Goal: Task Accomplishment & Management: Use online tool/utility

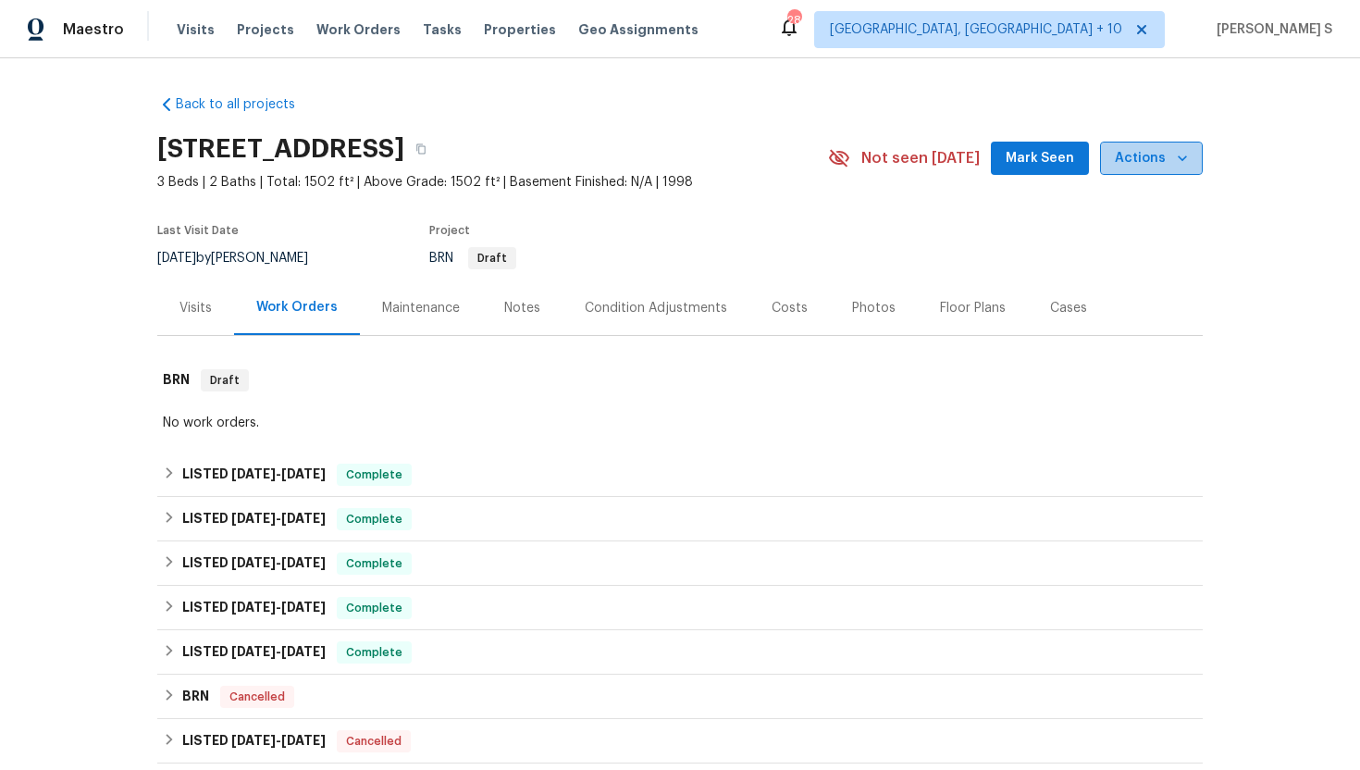
click at [1163, 154] on span "Actions" at bounding box center [1151, 158] width 73 height 23
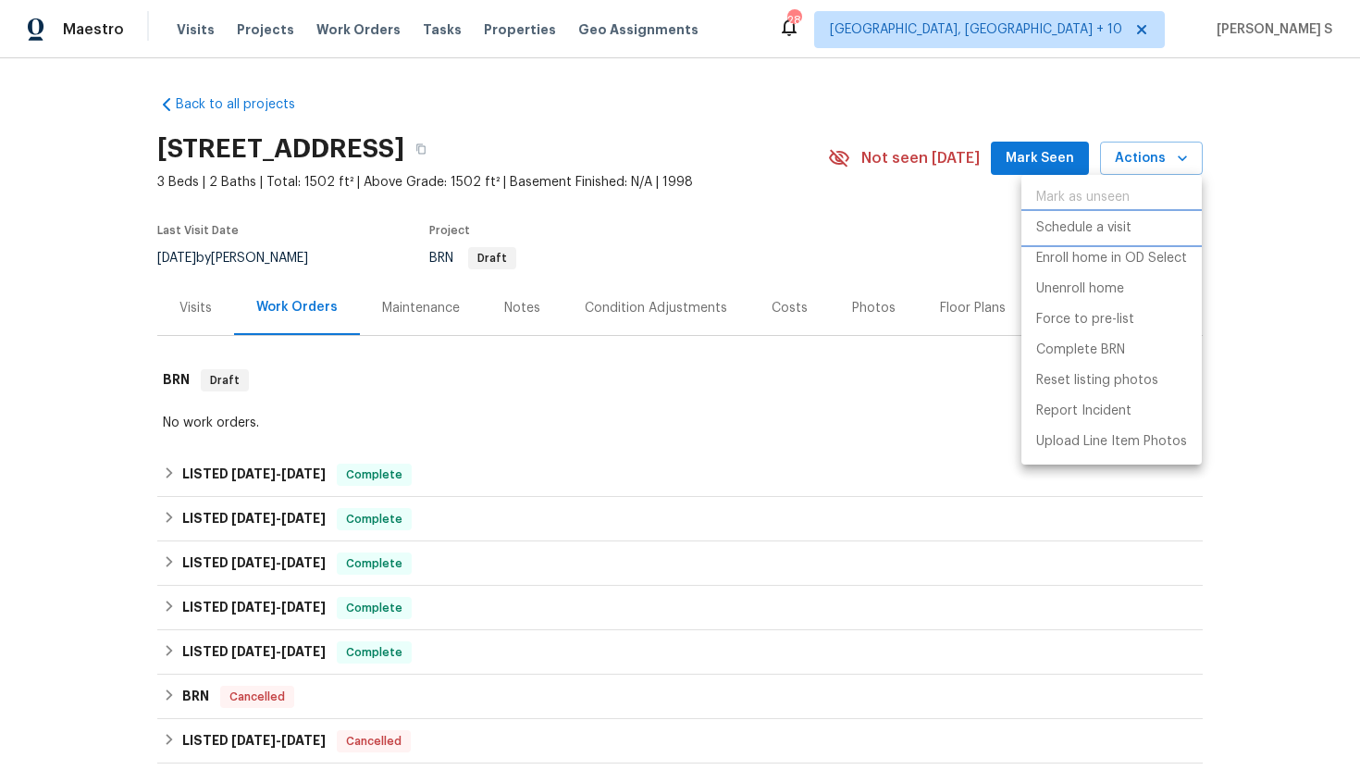
click at [1091, 228] on p "Schedule a visit" at bounding box center [1083, 227] width 95 height 19
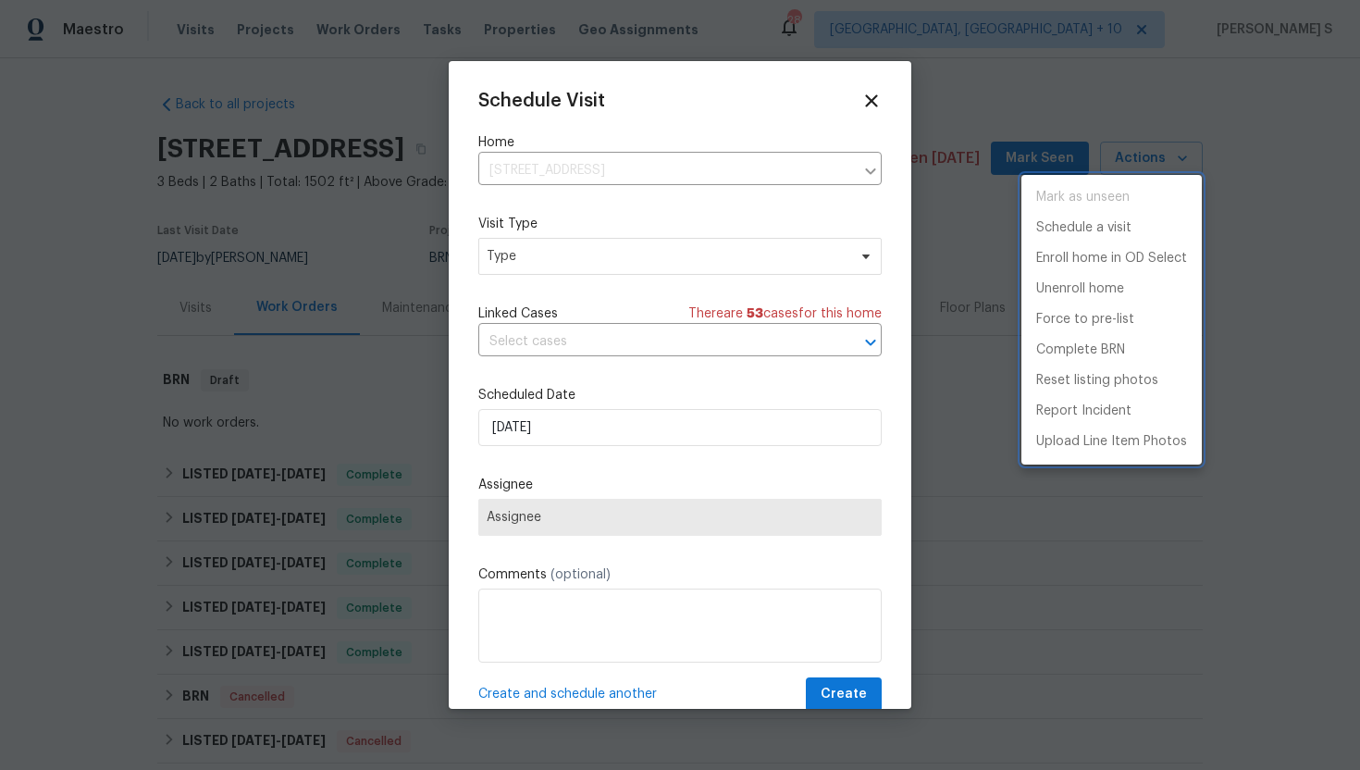
click at [589, 256] on div at bounding box center [680, 385] width 1360 height 770
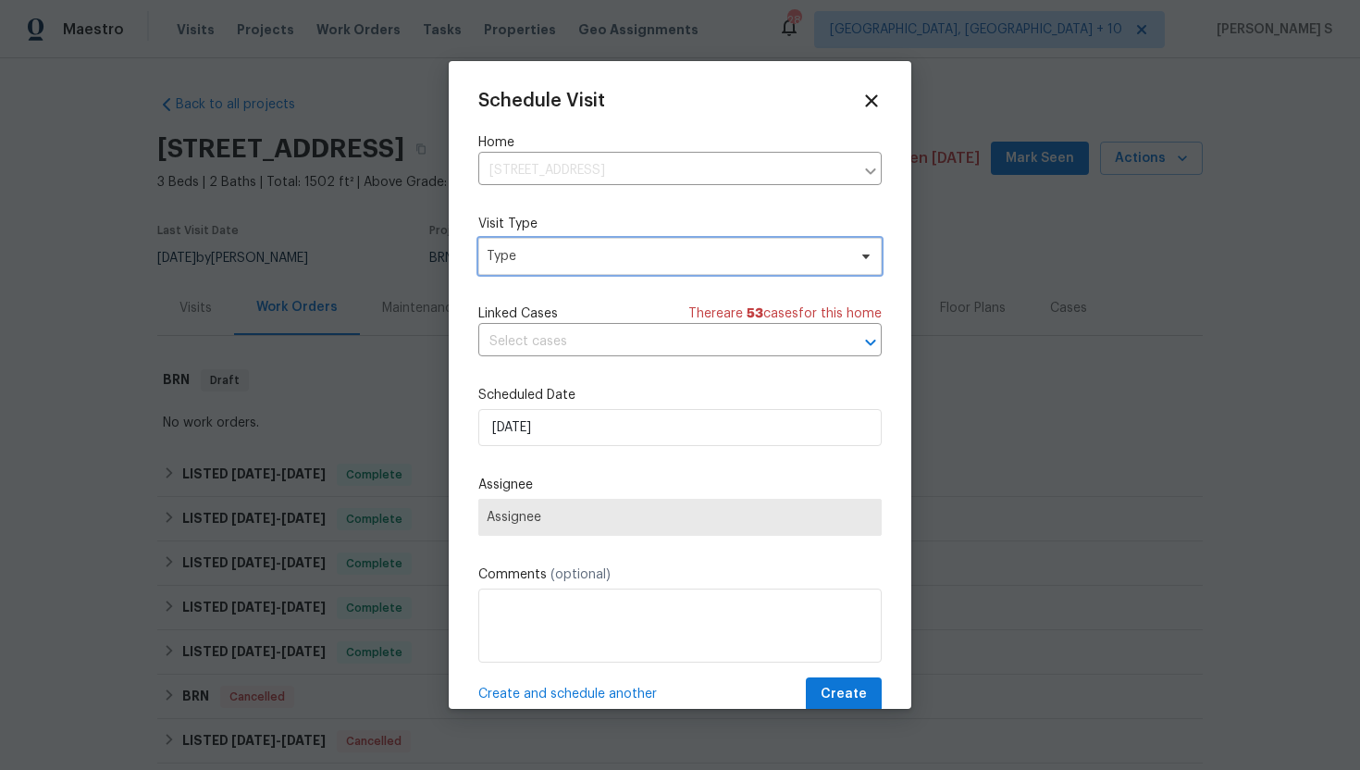
click at [589, 256] on span "Type" at bounding box center [667, 256] width 360 height 18
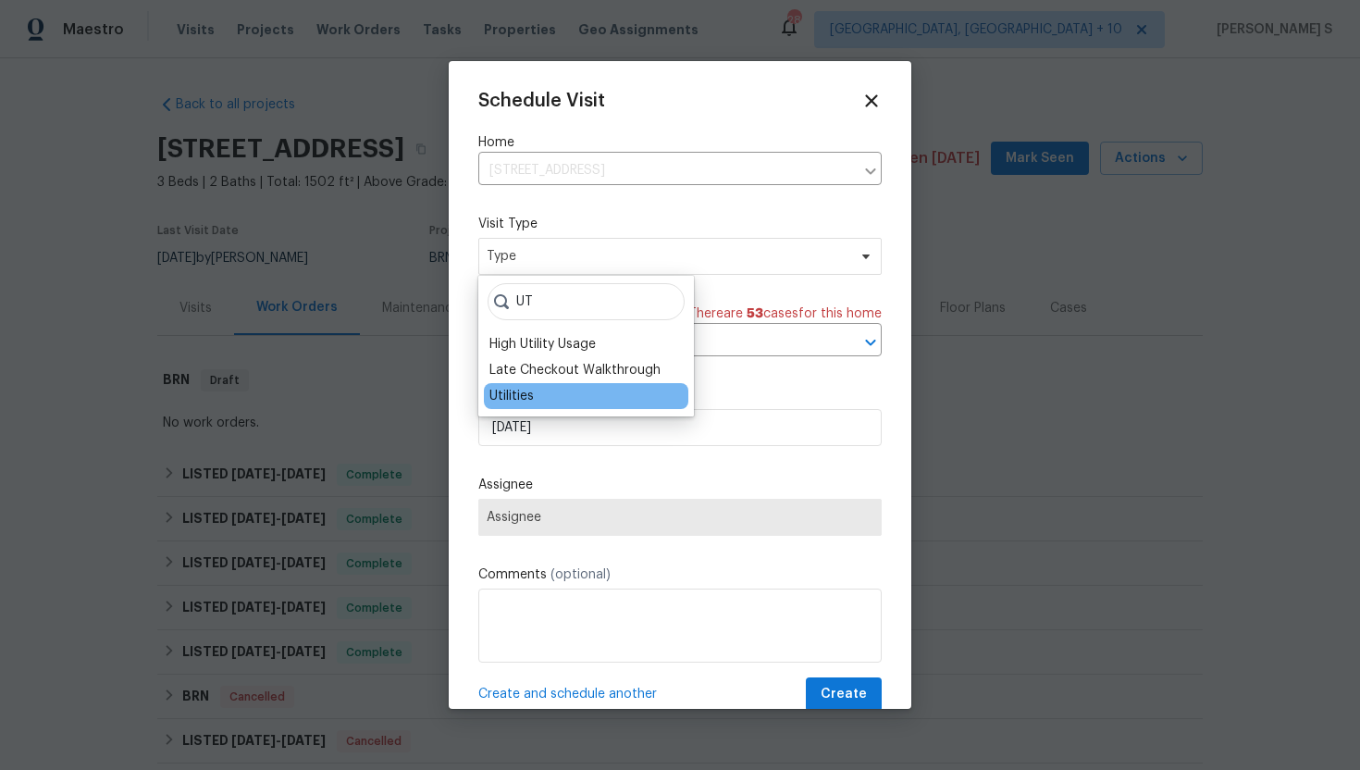
type input "UT"
click at [559, 397] on div "Utilities" at bounding box center [586, 396] width 204 height 26
click at [519, 400] on div "Utilities" at bounding box center [511, 396] width 44 height 18
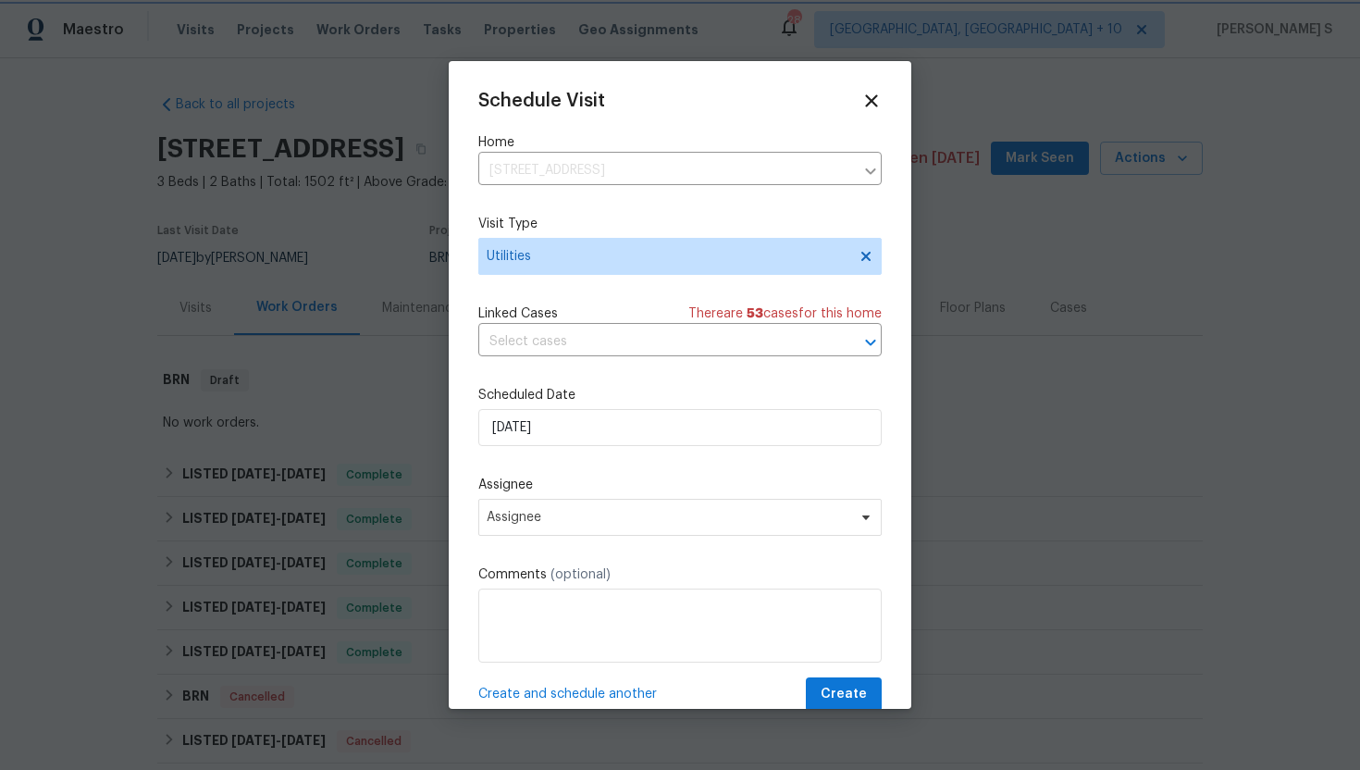
scroll to position [33, 0]
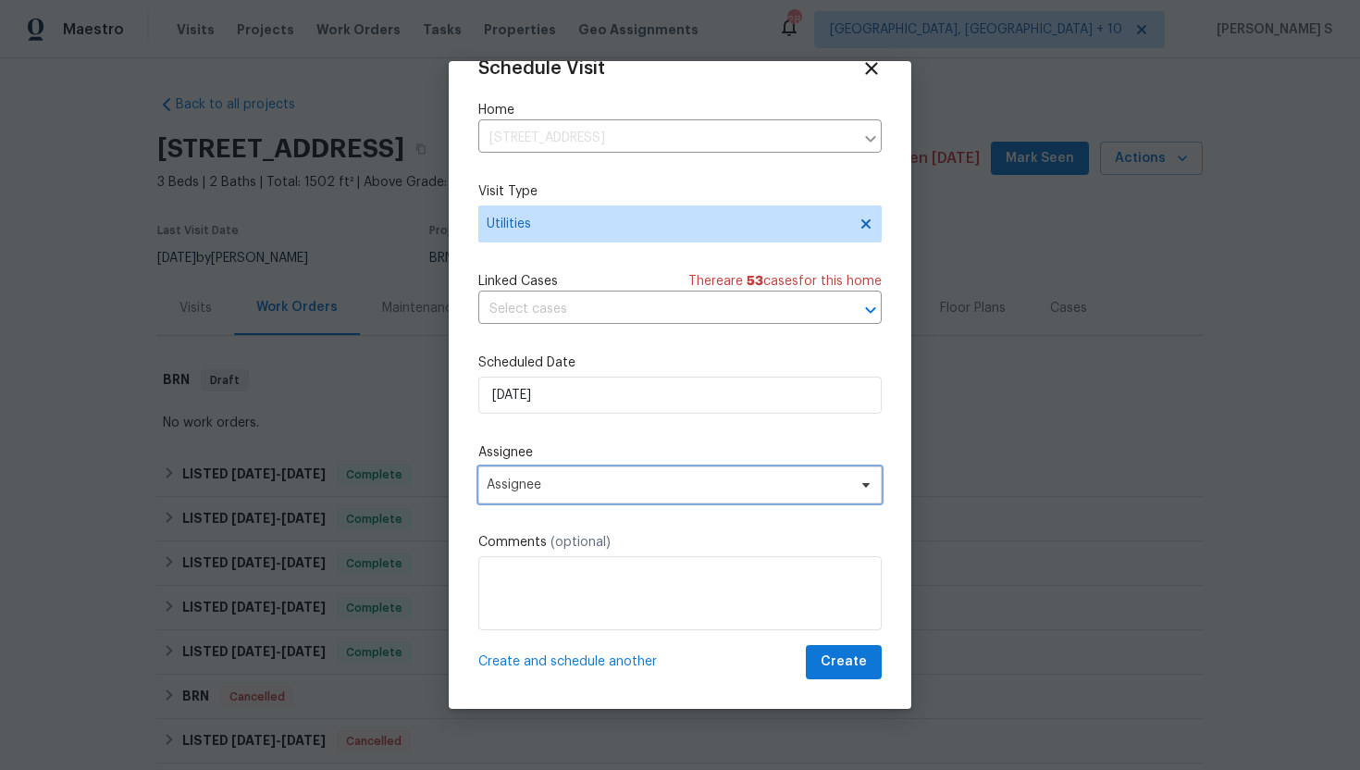
click at [585, 487] on span "Assignee" at bounding box center [668, 484] width 363 height 15
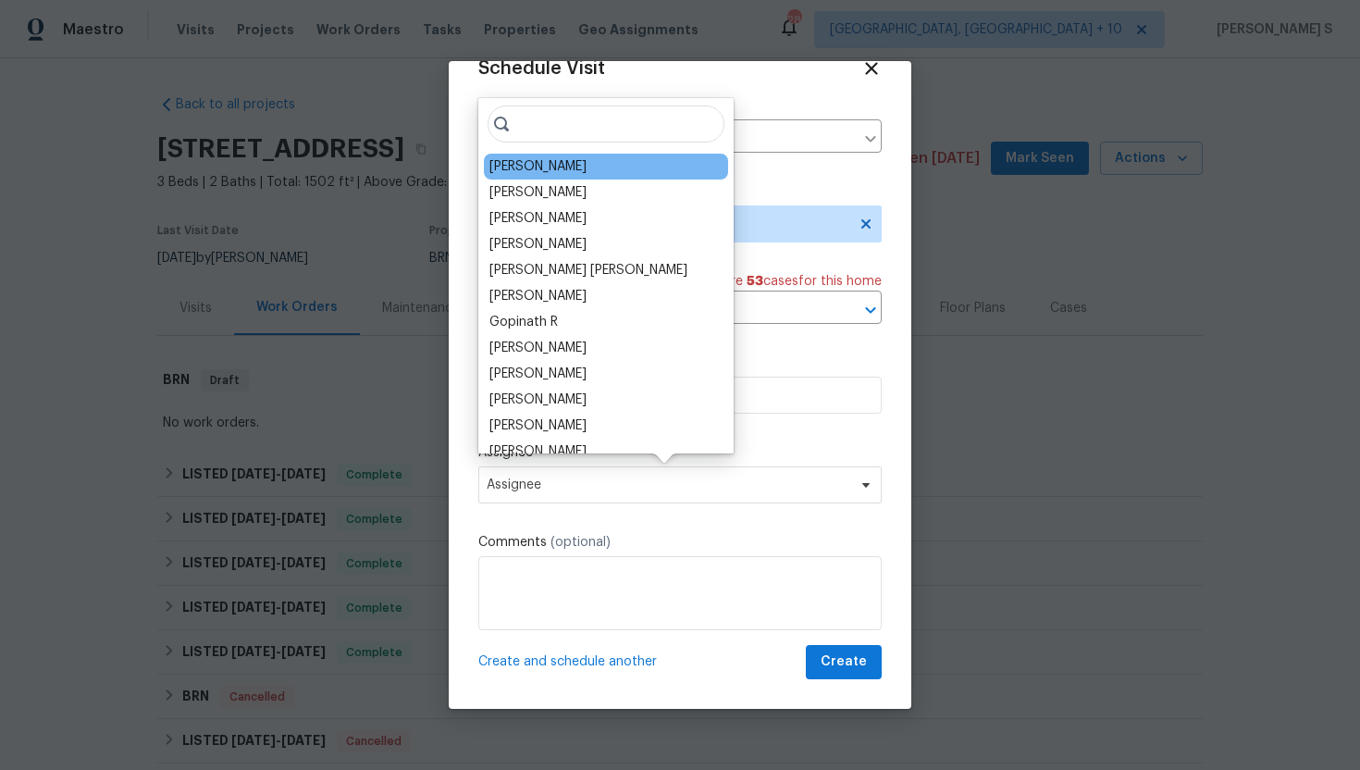
click at [556, 178] on div "[PERSON_NAME]" at bounding box center [606, 167] width 244 height 26
click at [548, 170] on div "[PERSON_NAME]" at bounding box center [537, 166] width 97 height 18
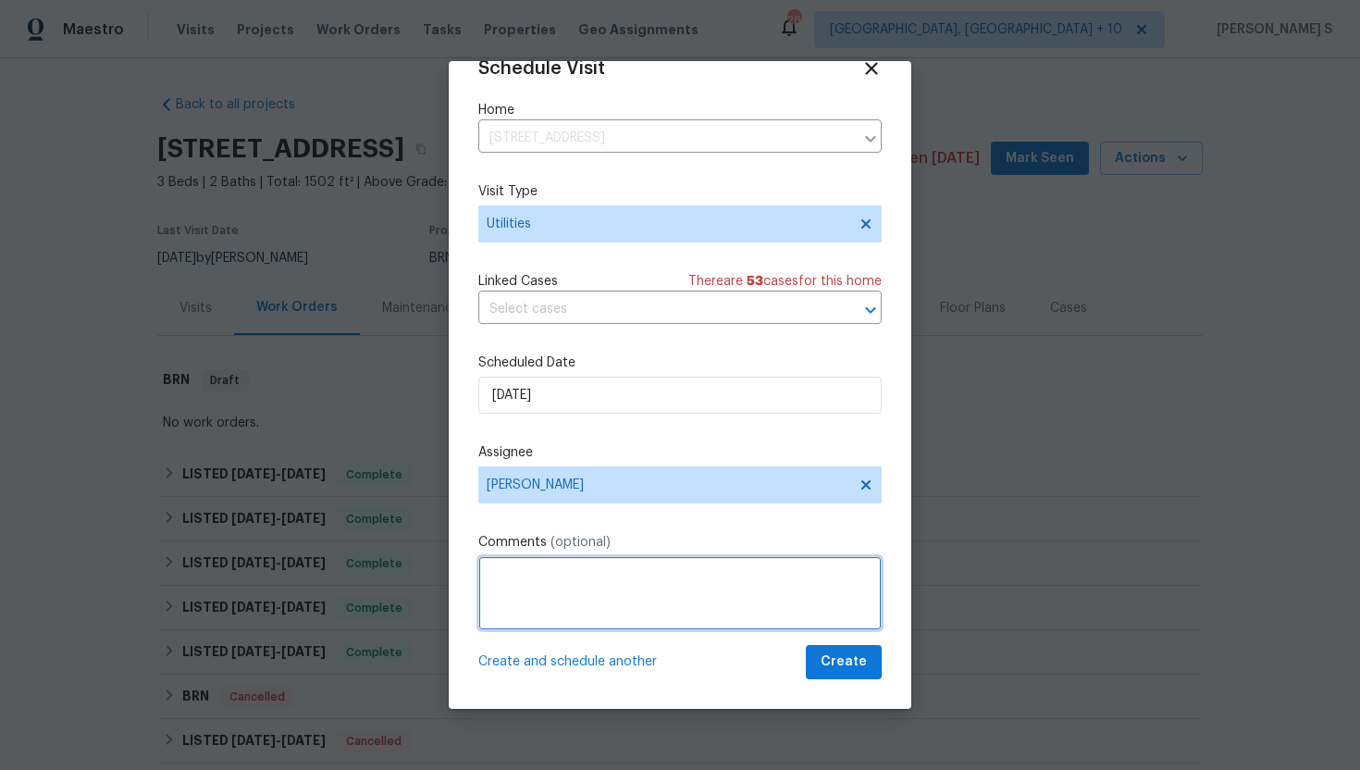
click at [559, 560] on textarea at bounding box center [679, 593] width 403 height 74
paste textarea "6573"
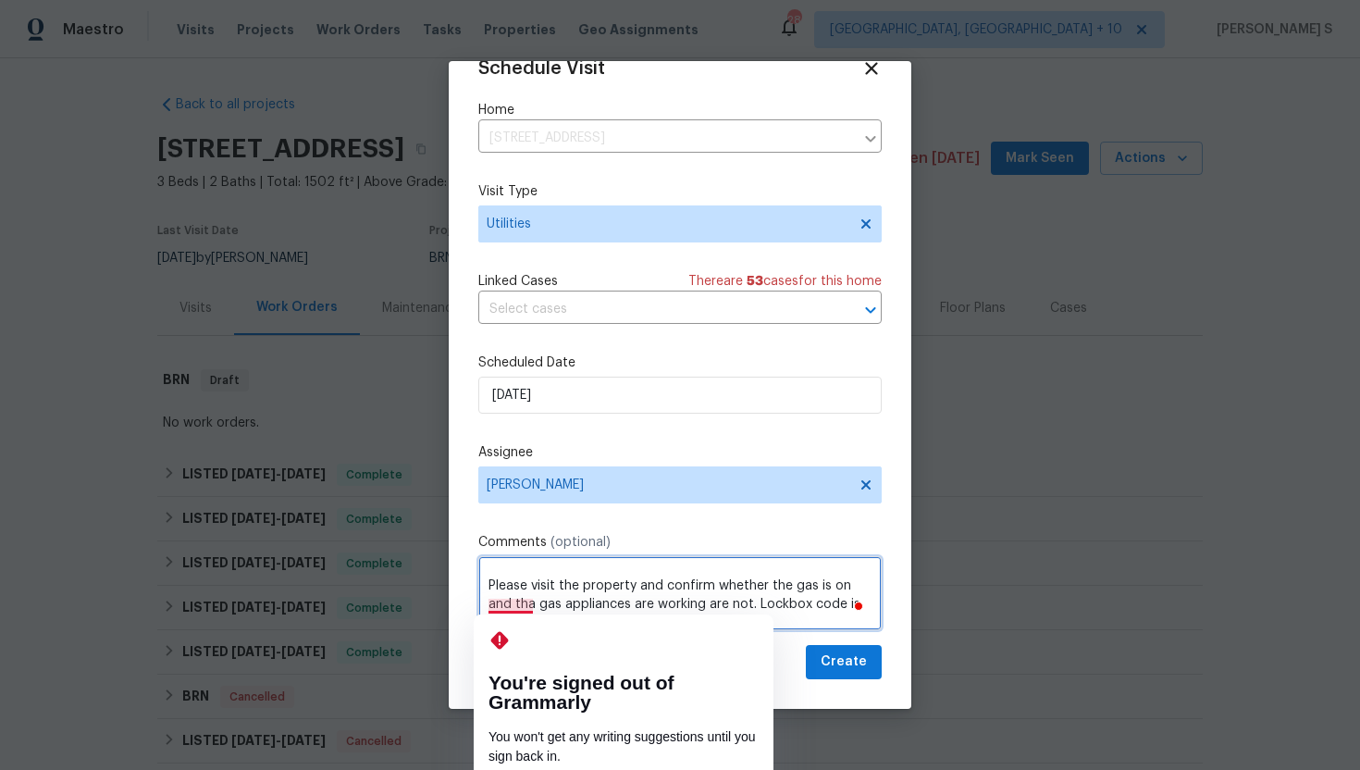
click at [515, 605] on textarea "Hi, Please visit the property and confirm whether the gas is on and tha gas app…" at bounding box center [679, 593] width 403 height 74
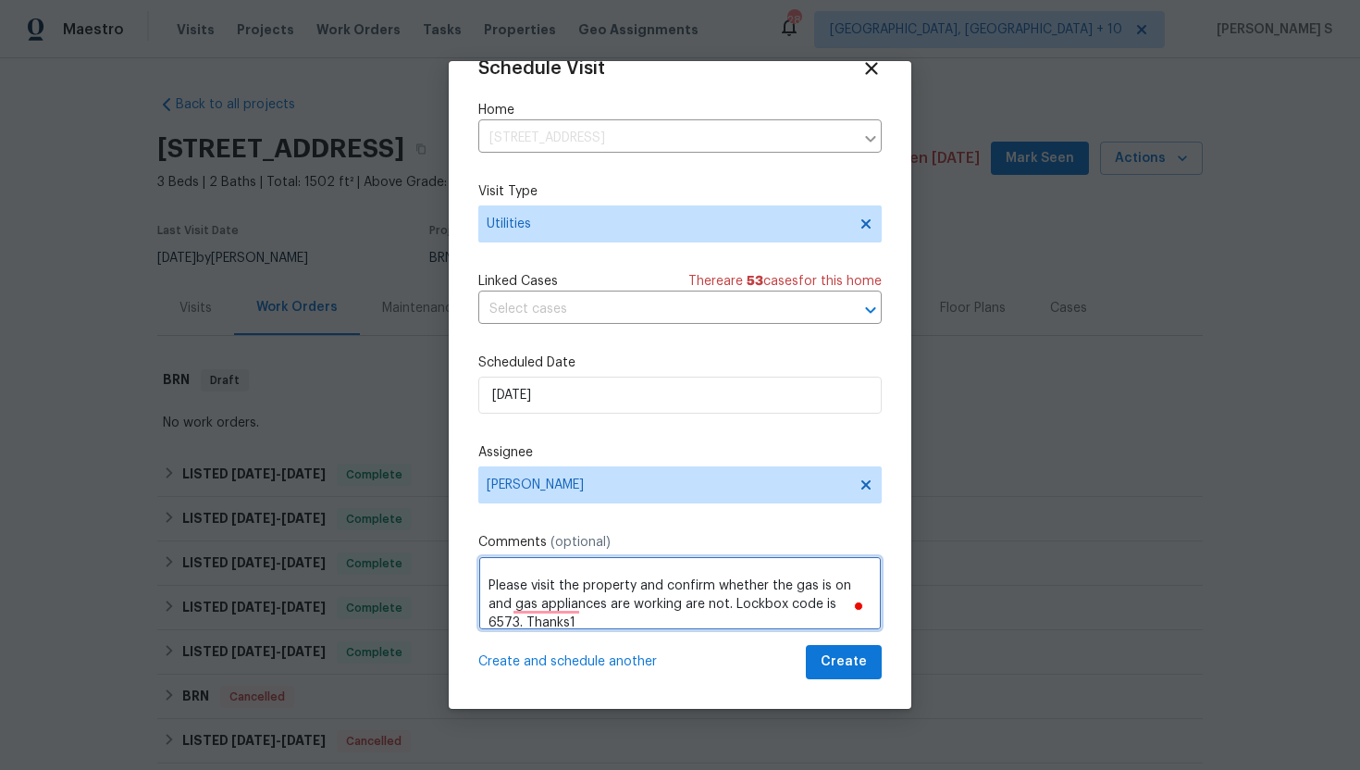
click at [576, 606] on textarea "Hi, Please visit the property and confirm whether the gas is on and gas applian…" at bounding box center [679, 593] width 403 height 74
click at [591, 608] on textarea "Hi, Please visit the property and confirm whether the gas is on and gas applian…" at bounding box center [679, 593] width 403 height 74
type textarea "Hi, Please visit the property and confirm whether the gas is on and gas applian…"
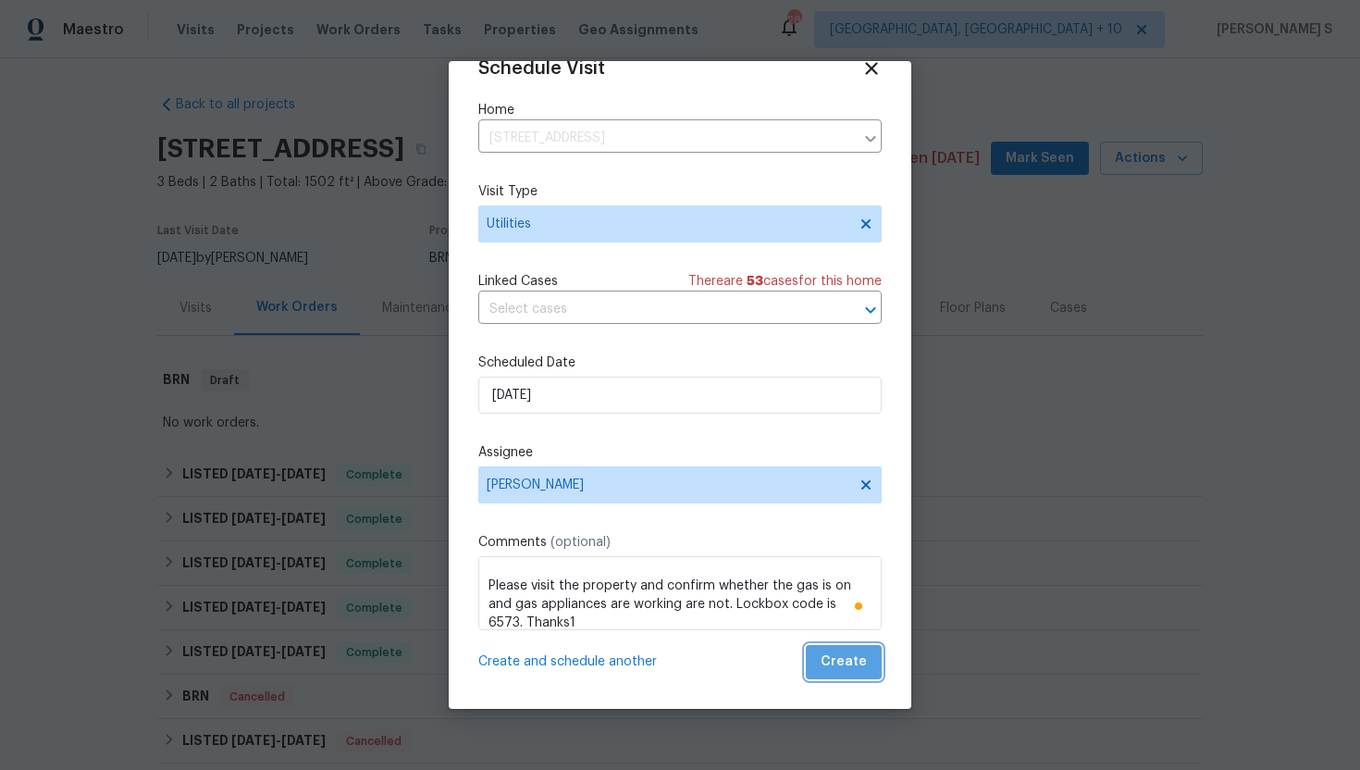
click at [856, 659] on span "Create" at bounding box center [843, 661] width 46 height 23
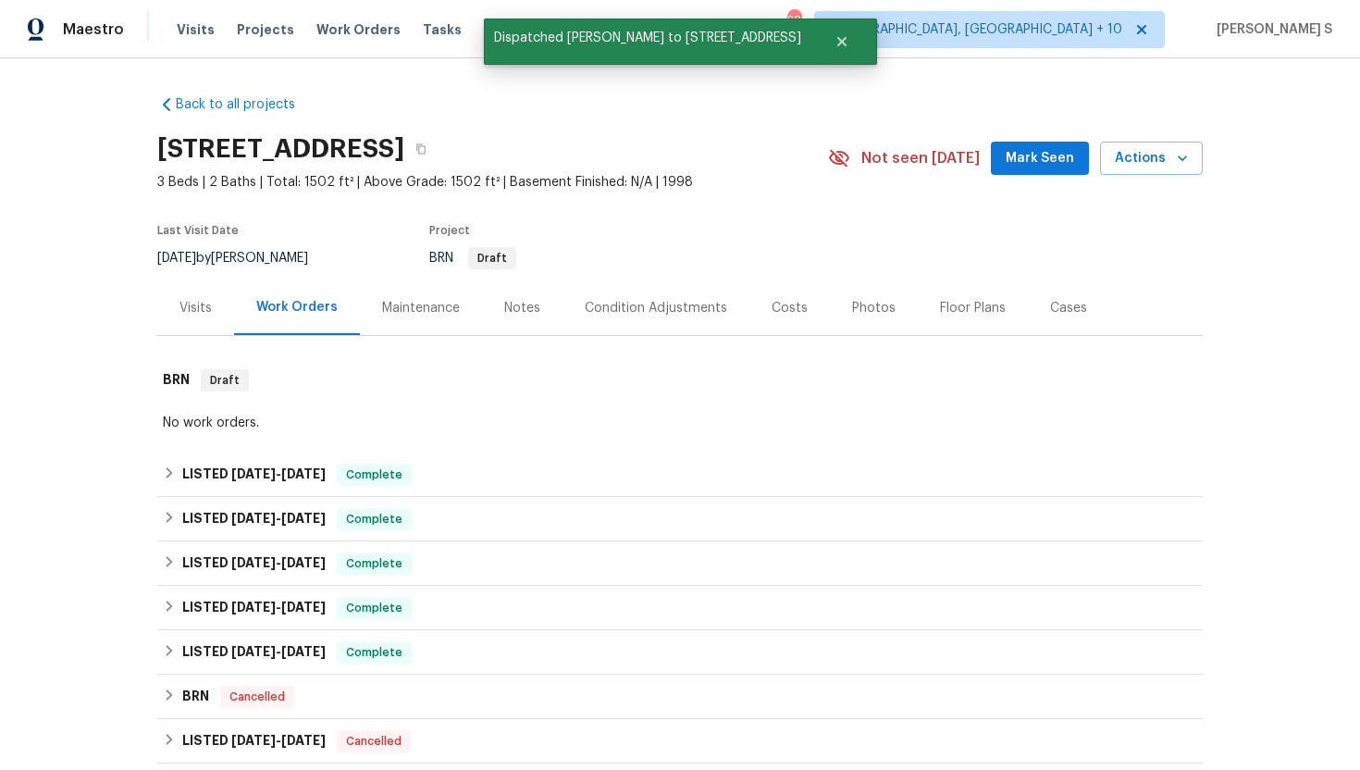
click at [216, 309] on div "Visits" at bounding box center [195, 307] width 77 height 55
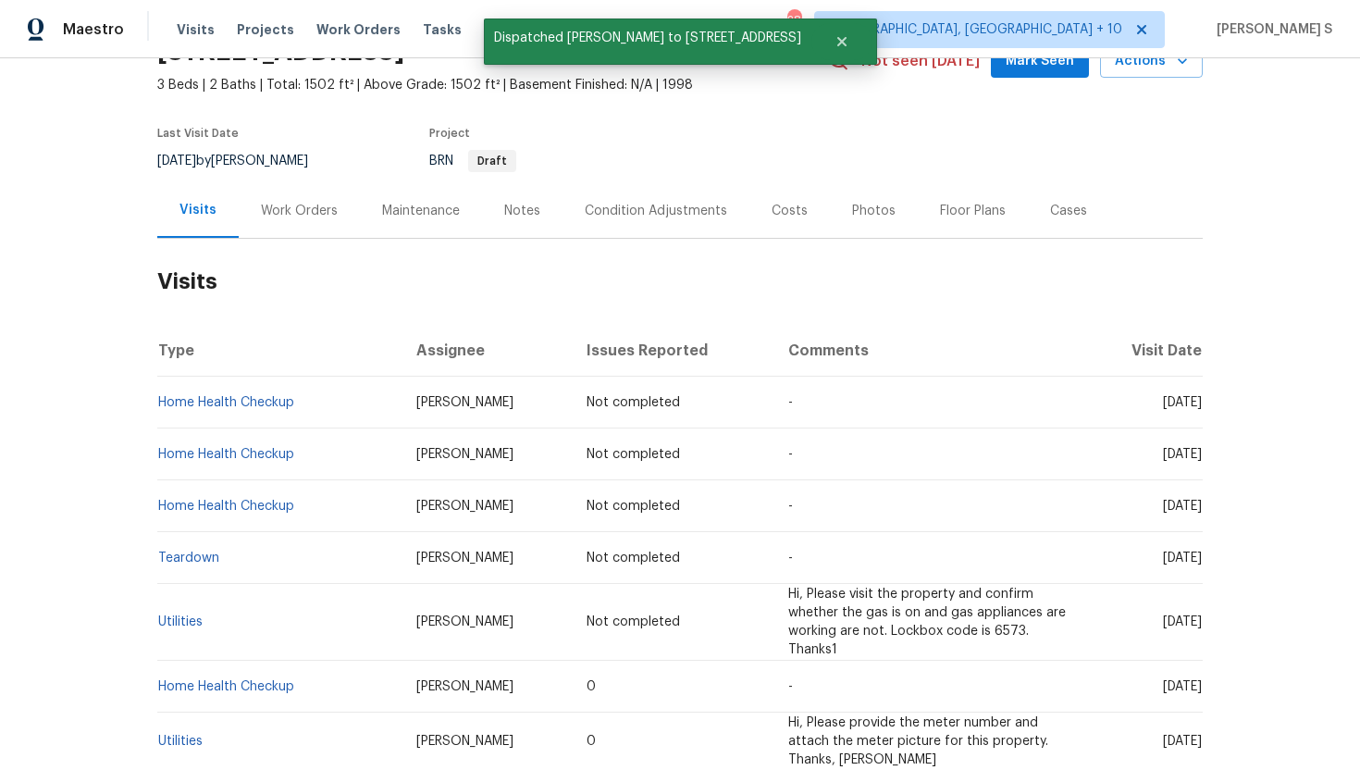
scroll to position [190, 0]
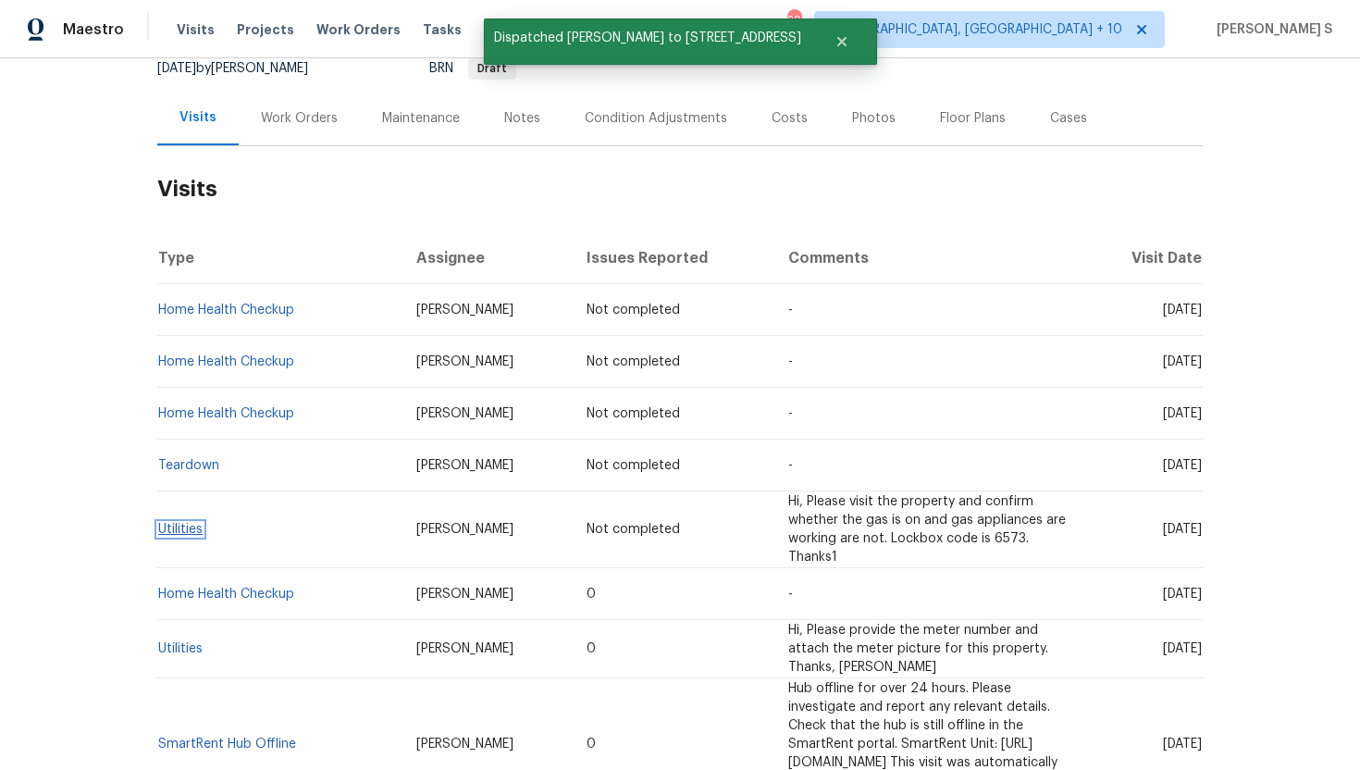
click at [178, 524] on link "Utilities" at bounding box center [180, 529] width 44 height 13
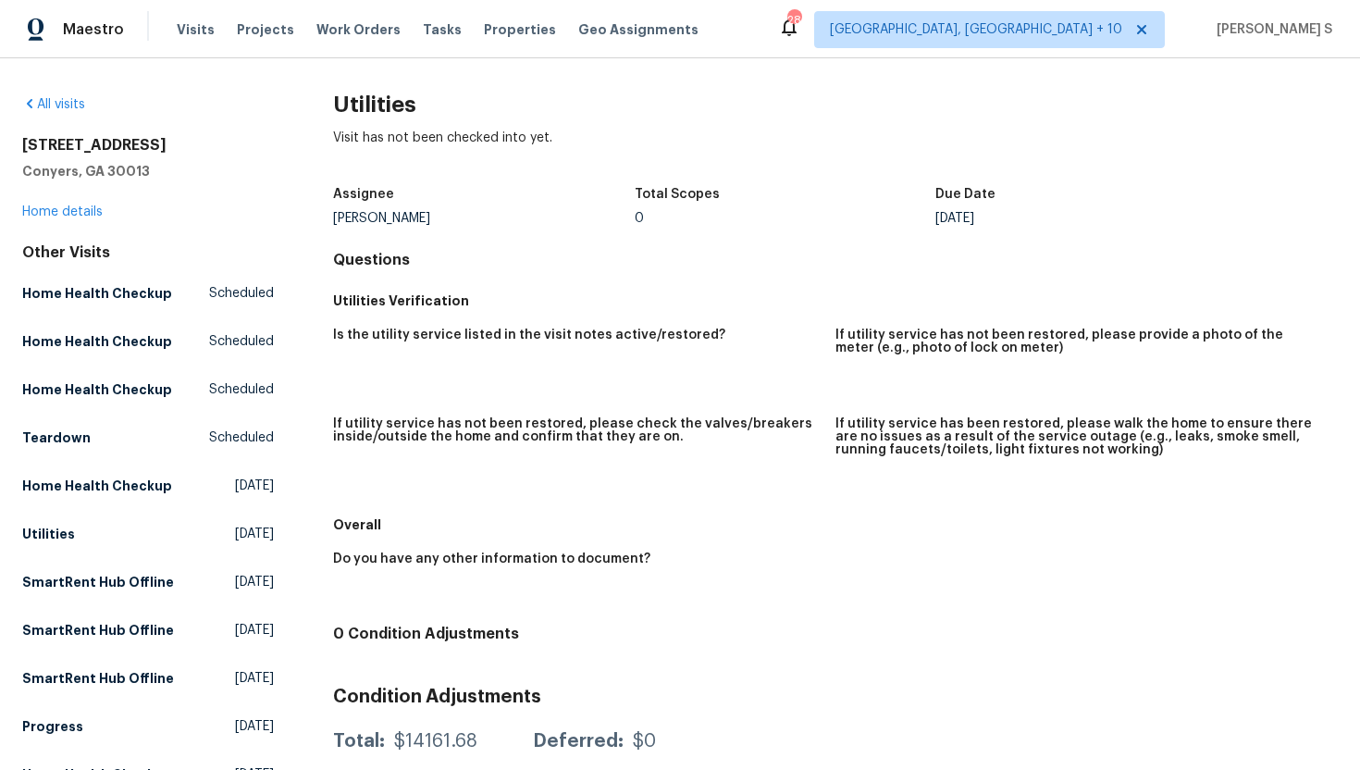
click at [507, 413] on div "Is the utility service listed in the visit notes active/restored? If utility se…" at bounding box center [835, 412] width 1004 height 191
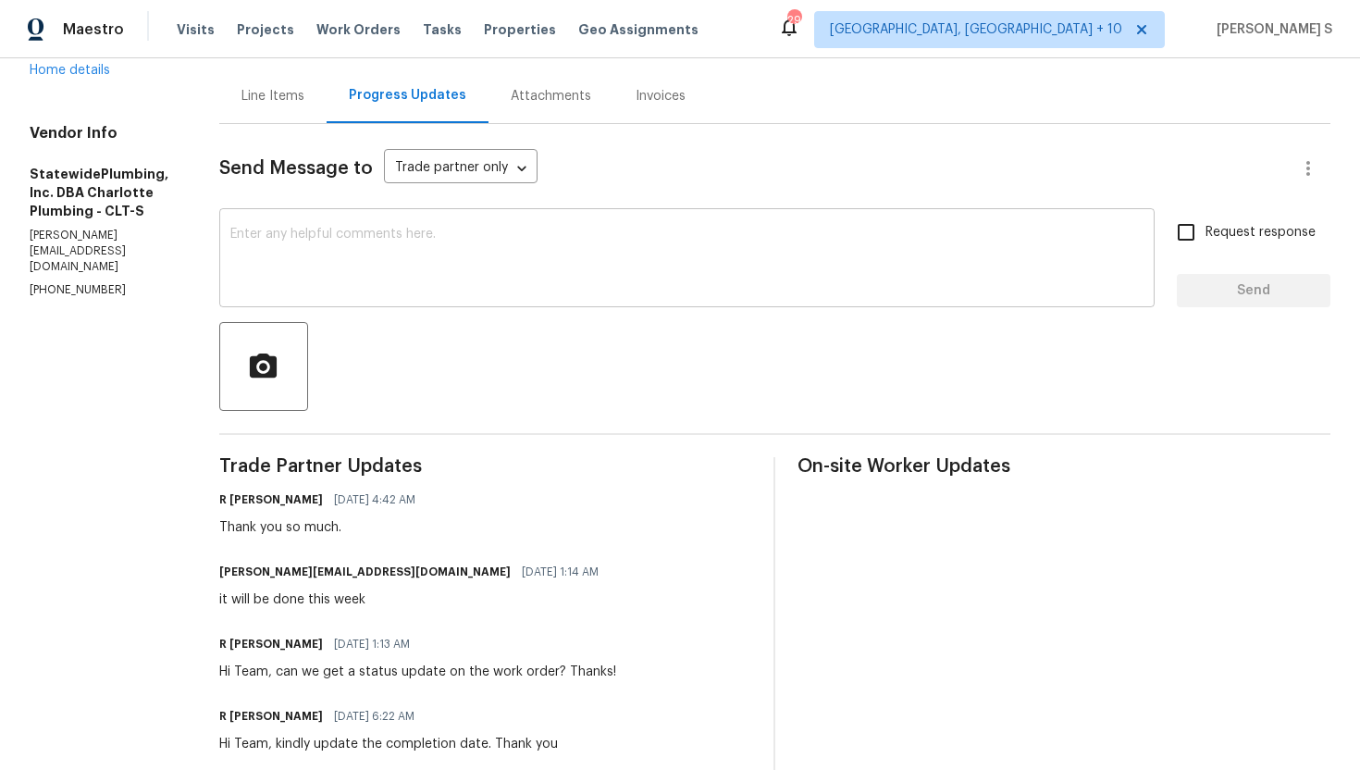
scroll to position [188, 0]
